Goal: Transaction & Acquisition: Purchase product/service

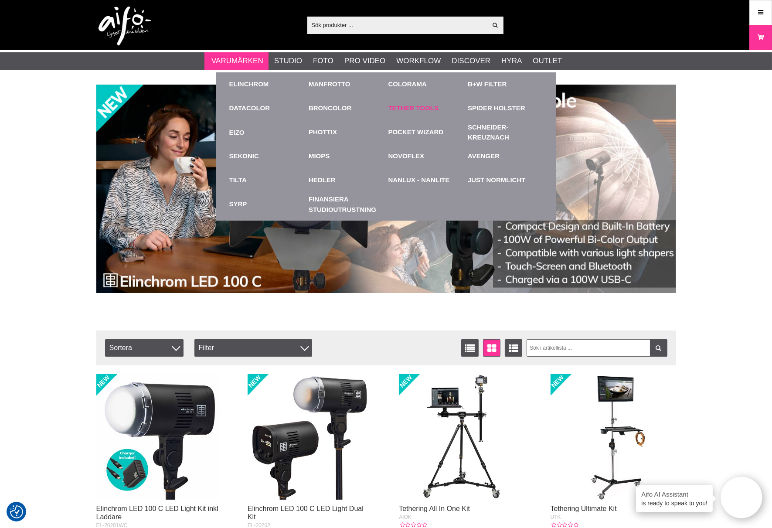
click at [411, 105] on link "Tether Tools" at bounding box center [414, 108] width 51 height 10
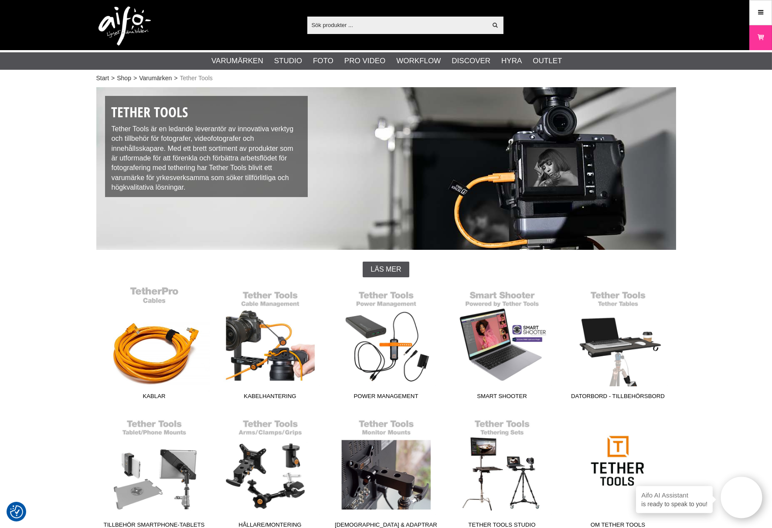
click at [159, 361] on link "Kablar" at bounding box center [154, 345] width 116 height 118
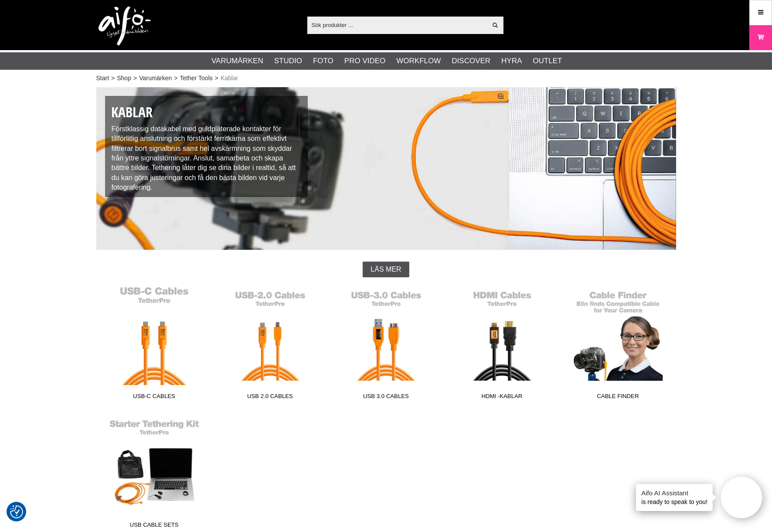
click at [146, 368] on link "USB-C Cables" at bounding box center [154, 345] width 116 height 118
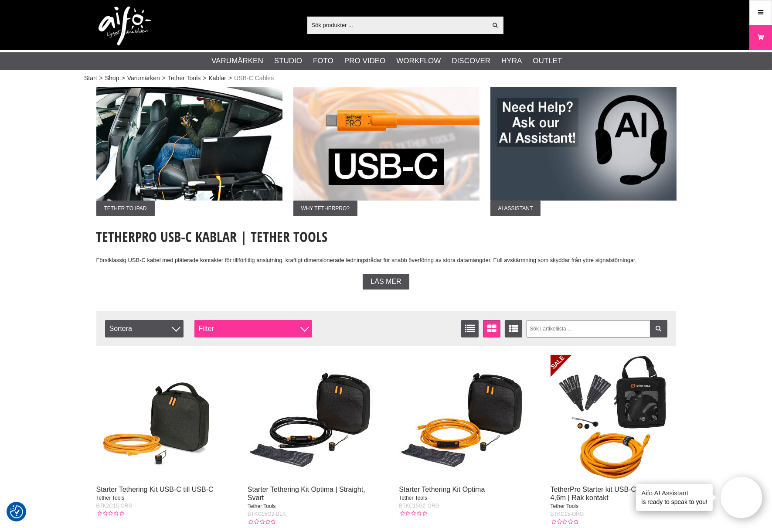
click at [310, 331] on div "Filter" at bounding box center [253, 328] width 118 height 17
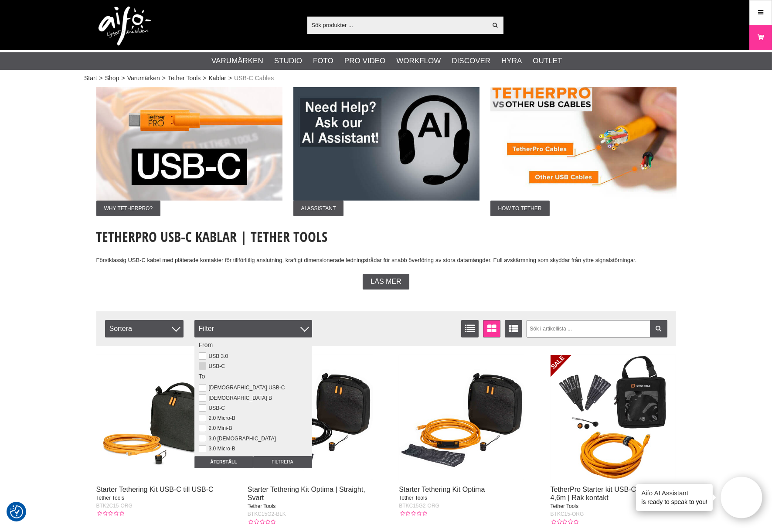
click at [202, 369] on button at bounding box center [202, 365] width 7 height 7
click at [206, 404] on button at bounding box center [202, 407] width 7 height 7
click at [279, 463] on input "Filtrera" at bounding box center [282, 462] width 59 height 12
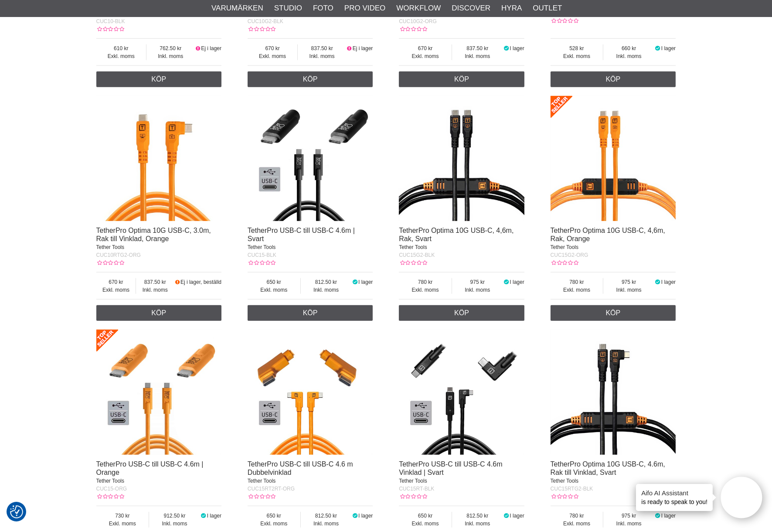
scroll to position [969, 0]
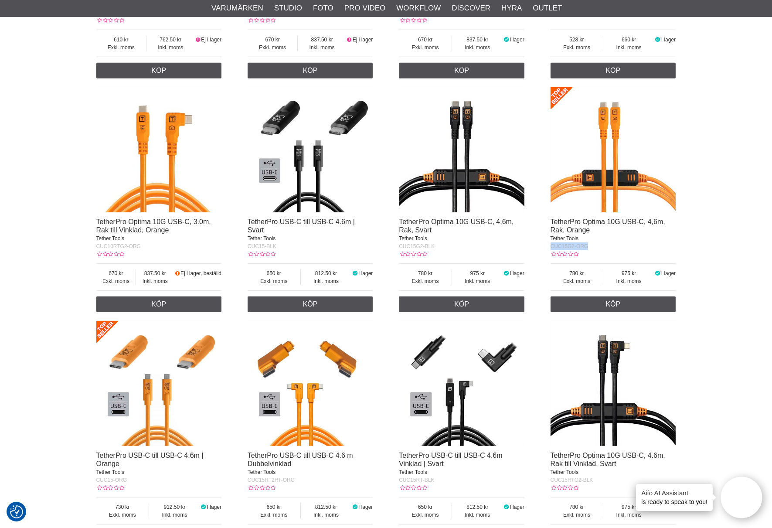
drag, startPoint x: 590, startPoint y: 246, endPoint x: 556, endPoint y: 249, distance: 34.1
click at [549, 247] on div "Starter Tethering Kit USB-C till USB-C Tether Tools BTK2C15-ORG Exkl. moms 696.…" at bounding box center [386, 200] width 580 height 1636
copy span "CUC15G2-ORG"
click at [743, 341] on div "Start > Shop > Varumärken > Tether Tools > Kablar > USB-C Cables Learn Cable Ma…" at bounding box center [386, 461] width 772 height 2691
click at [607, 192] on img at bounding box center [614, 150] width 126 height 126
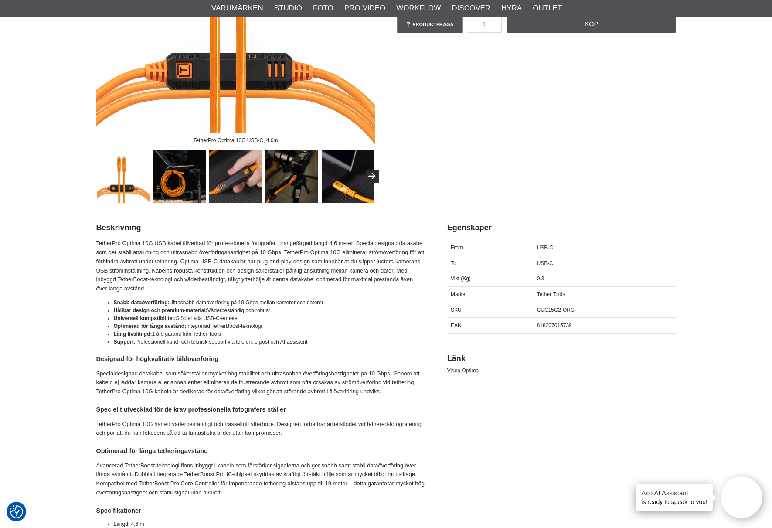
scroll to position [339, 0]
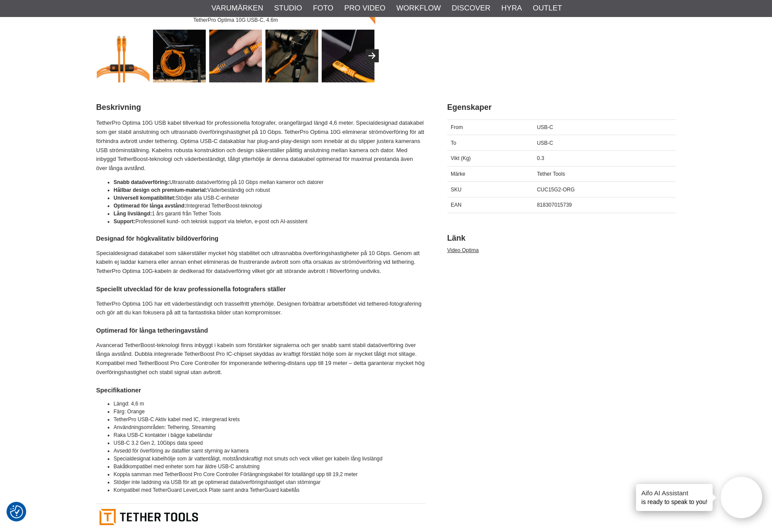
click at [670, 426] on div "Beskrivning Egenskaper Länkar Beskrivning TetherPro Optima 10G USB kabel tillve…" at bounding box center [386, 316] width 580 height 447
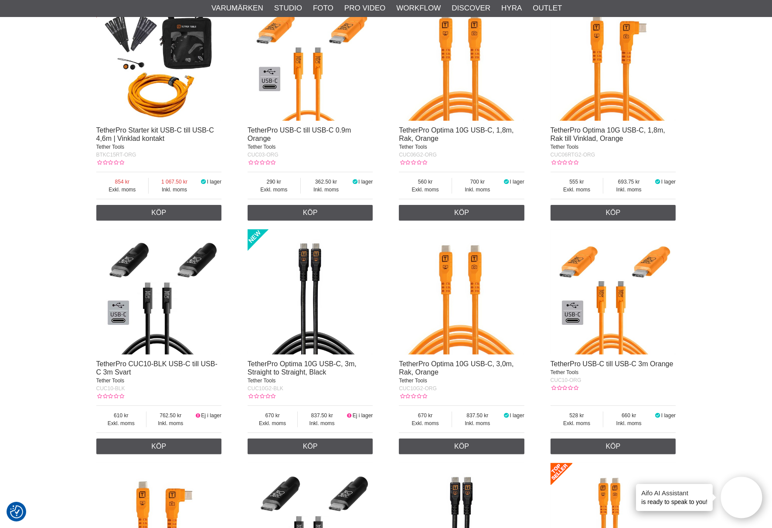
scroll to position [581, 0]
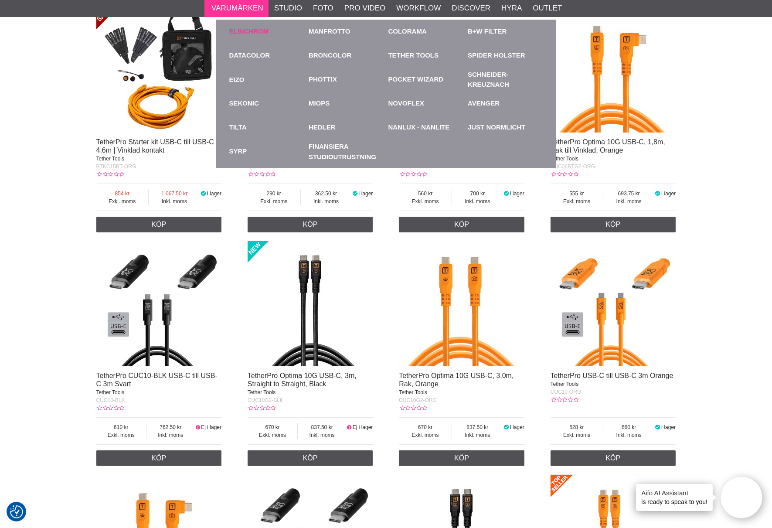
click at [229, 29] on link "Elinchrom" at bounding box center [249, 32] width 40 height 10
